Goal: Information Seeking & Learning: Find specific fact

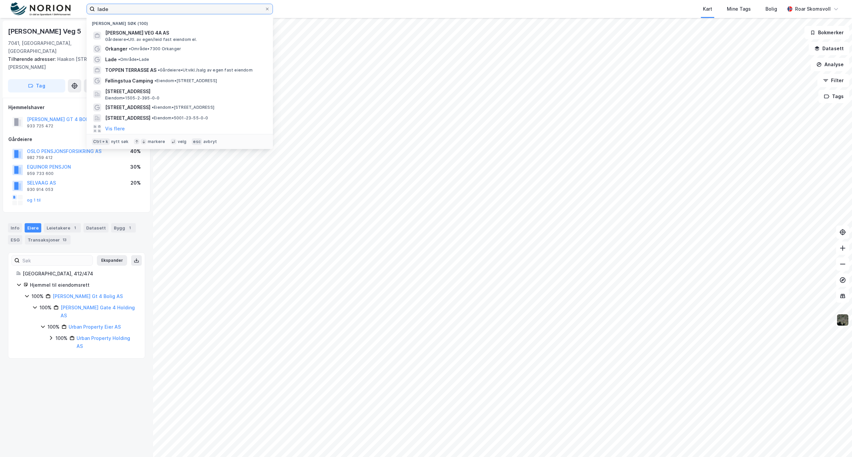
drag, startPoint x: 114, startPoint y: 11, endPoint x: 71, endPoint y: 14, distance: 44.0
click at [73, 15] on div "lade Nylige søk (100) [PERSON_NAME] VEG 4A AS Gårdeiere • Utl. av egen/leid fas…" at bounding box center [426, 9] width 852 height 18
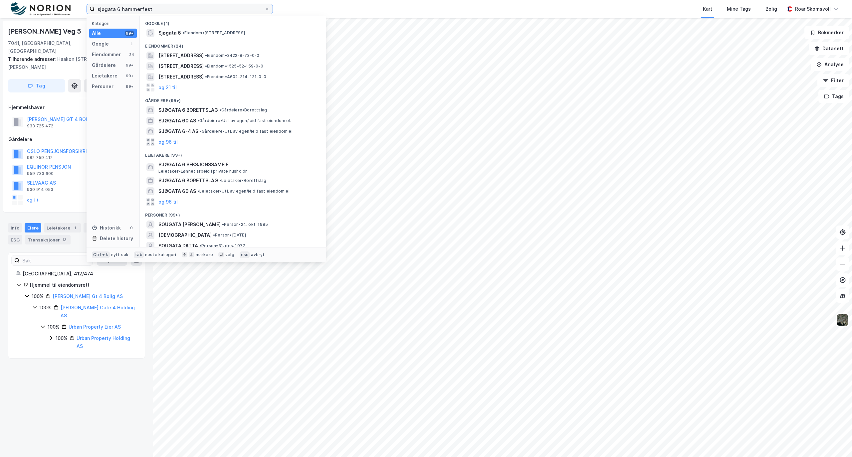
type input "sjøgata 6 hammerfest"
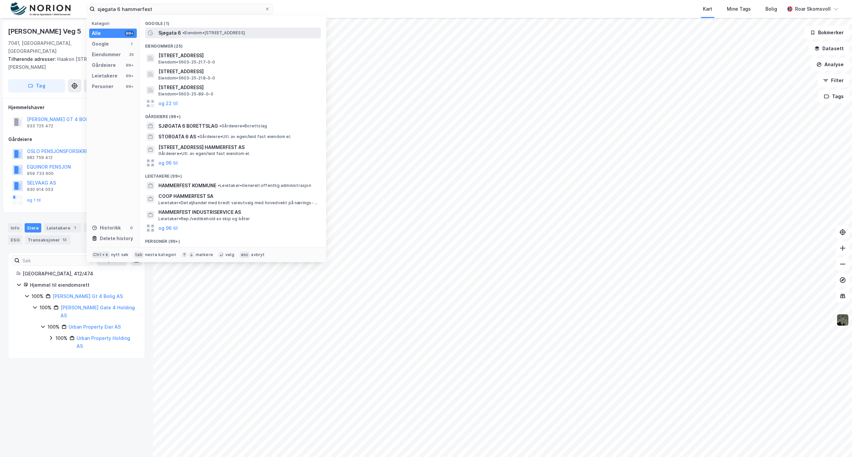
click at [175, 32] on span "Sjøgata 6" at bounding box center [169, 33] width 23 height 8
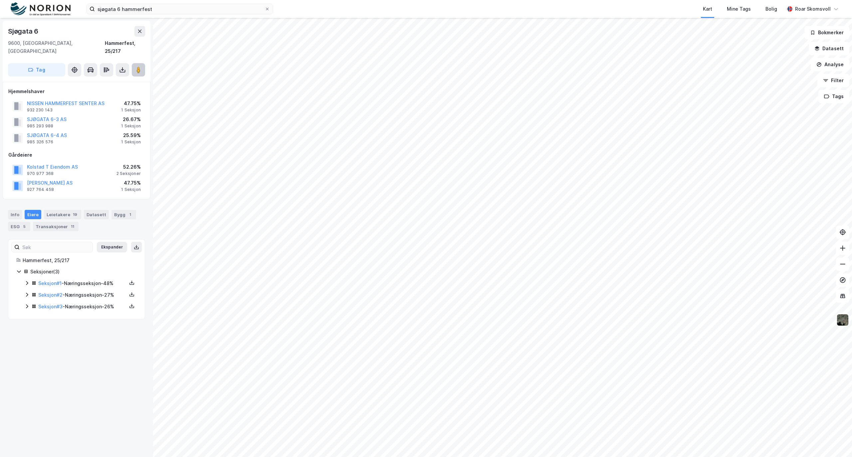
drag, startPoint x: 132, startPoint y: 59, endPoint x: 136, endPoint y: 63, distance: 5.9
click at [132, 63] on button at bounding box center [138, 69] width 13 height 13
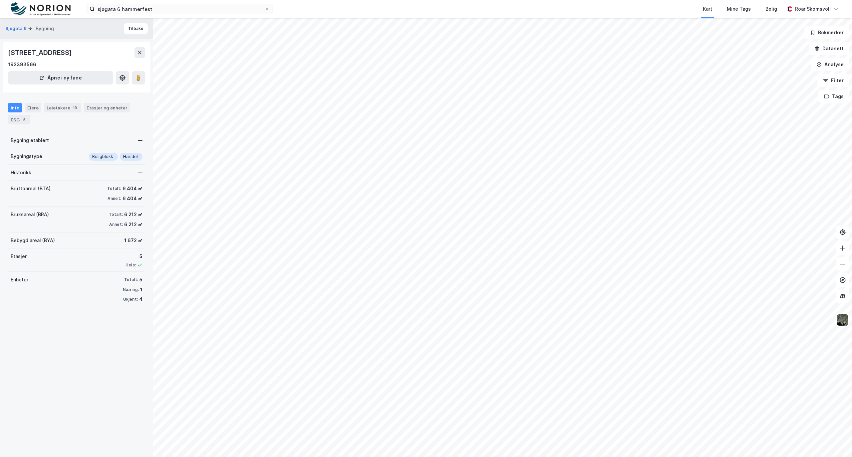
click at [33, 106] on div "Eiere" at bounding box center [33, 107] width 17 height 9
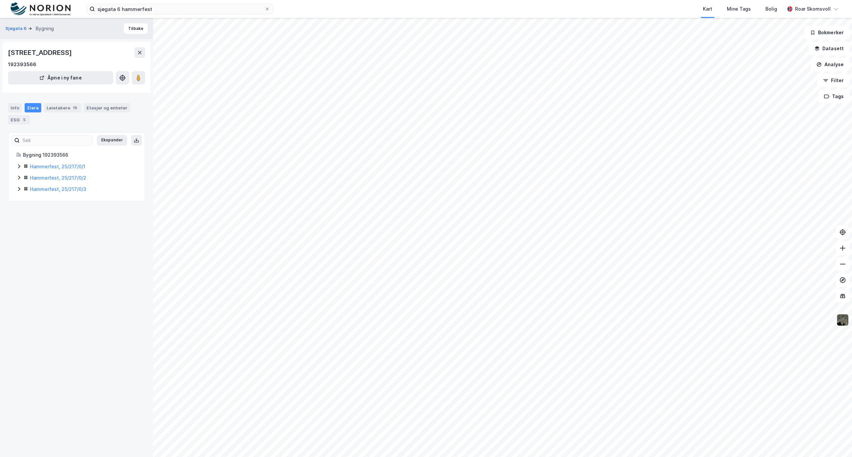
click at [19, 167] on icon at bounding box center [18, 166] width 5 height 5
click at [17, 212] on icon at bounding box center [18, 211] width 5 height 5
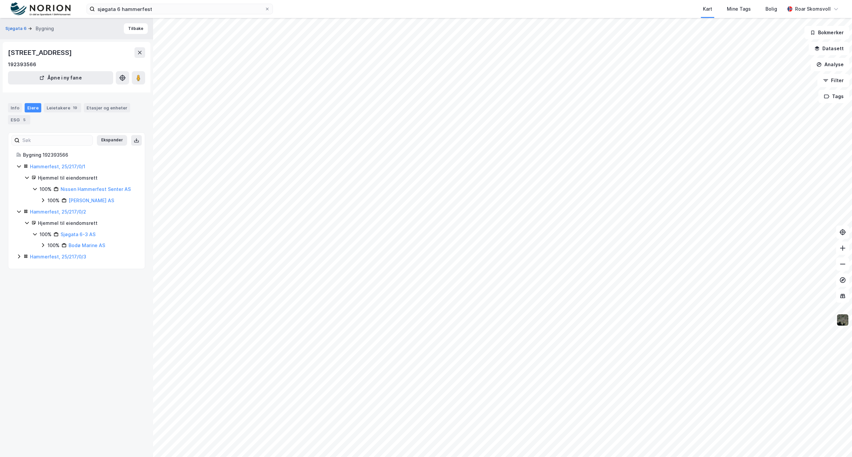
click at [17, 258] on icon at bounding box center [18, 256] width 5 height 5
